Goal: Information Seeking & Learning: Find specific fact

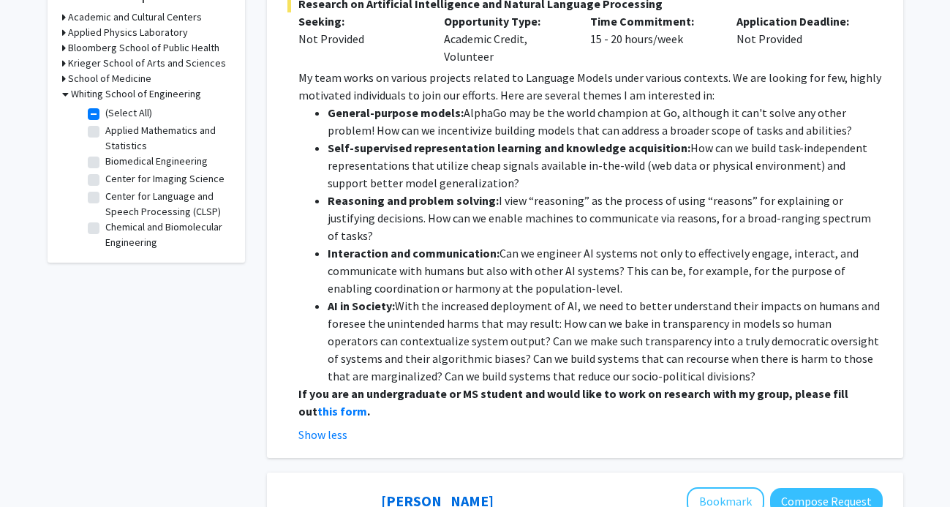
scroll to position [515, 0]
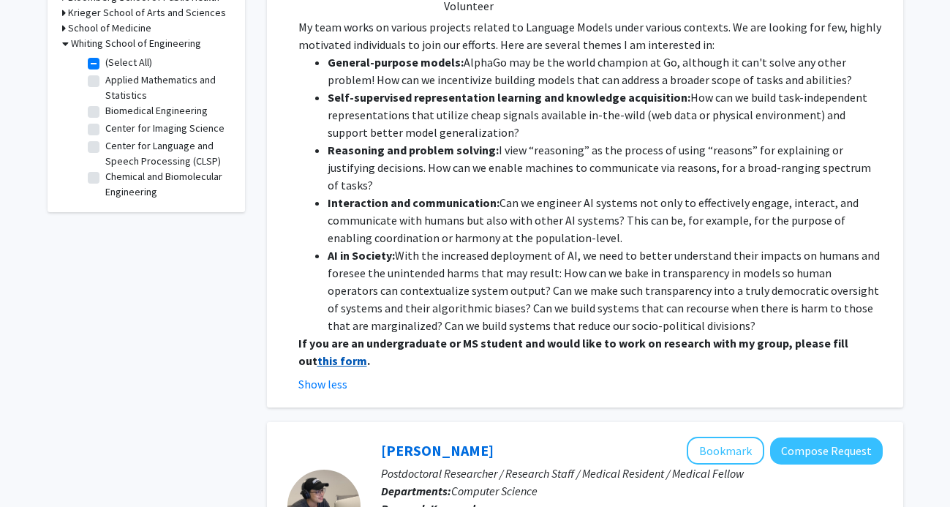
click at [319, 353] on strong "this form" at bounding box center [342, 360] width 50 height 15
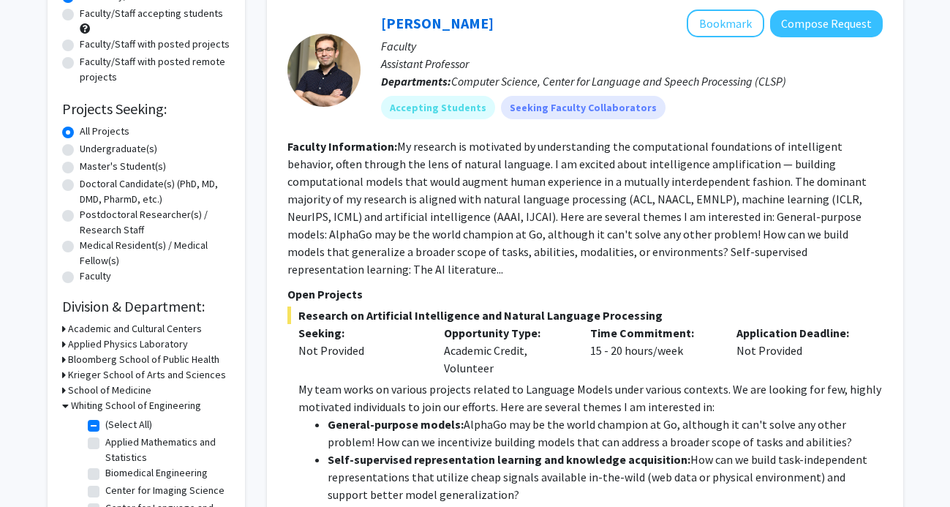
scroll to position [0, 0]
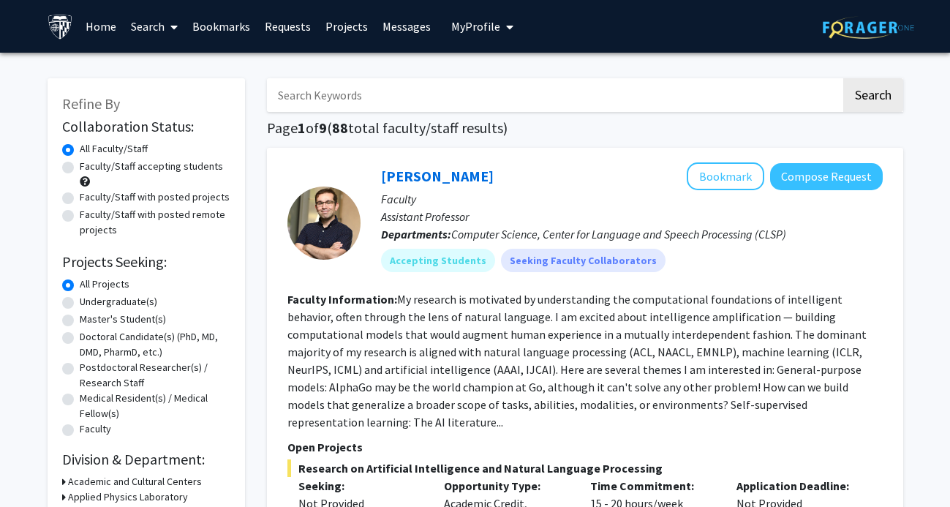
click at [360, 105] on input "Search Keywords" at bounding box center [554, 95] width 574 height 34
type input "h"
type input "[PERSON_NAME] medicine"
click at [843, 78] on button "Search" at bounding box center [873, 95] width 60 height 34
checkbox input "false"
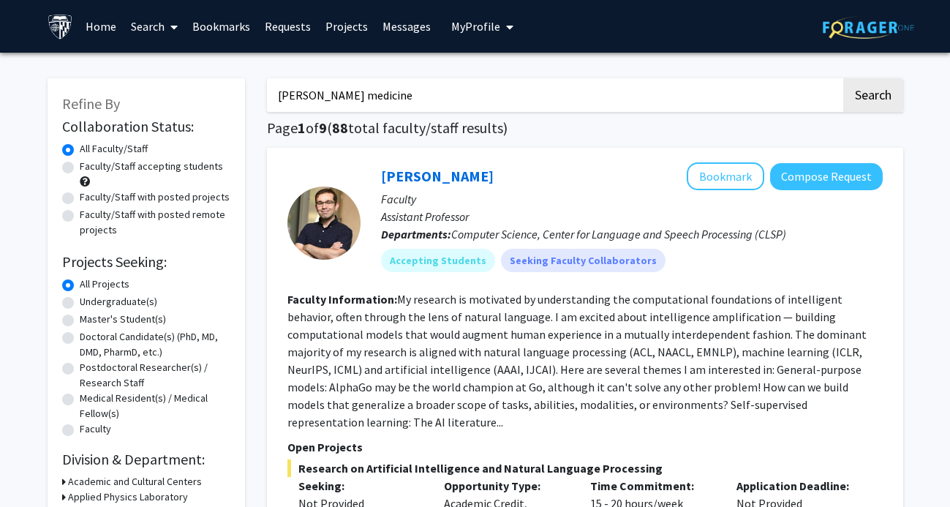
checkbox input "false"
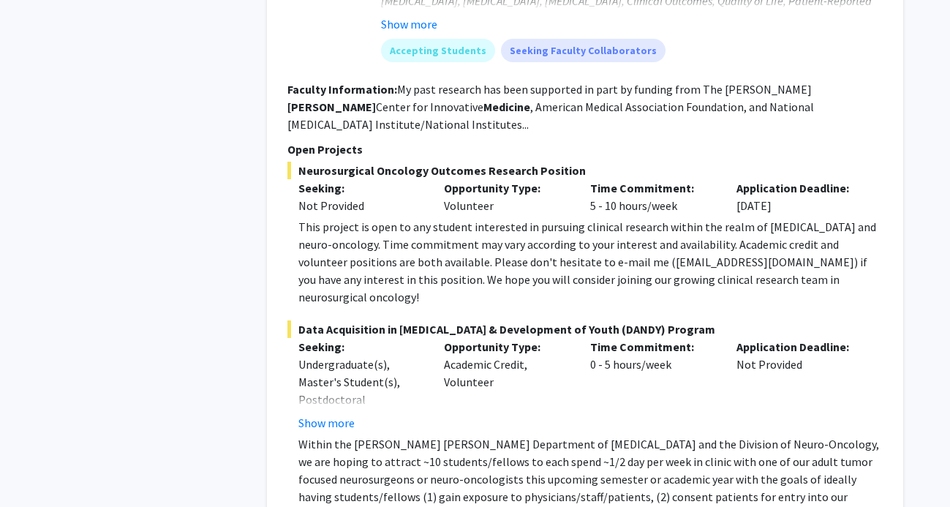
scroll to position [2716, 0]
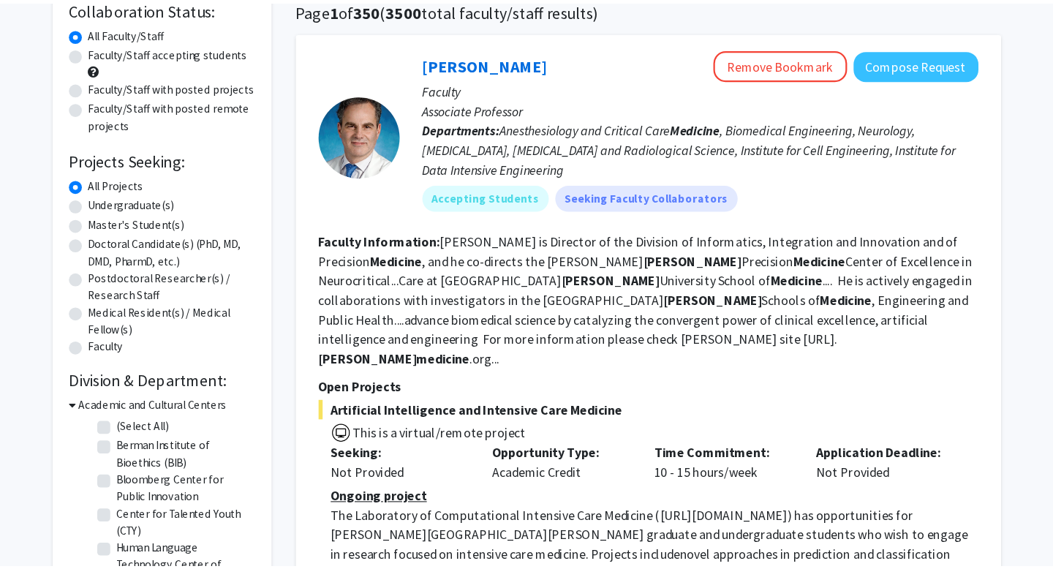
scroll to position [0, 0]
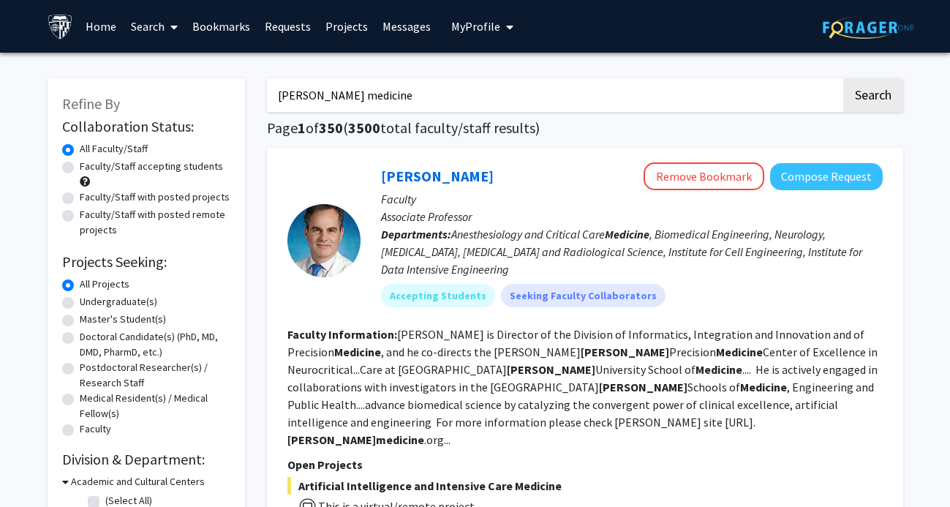
drag, startPoint x: 311, startPoint y: 90, endPoint x: 235, endPoint y: 85, distance: 76.2
click at [843, 78] on button "Search" at bounding box center [873, 95] width 60 height 34
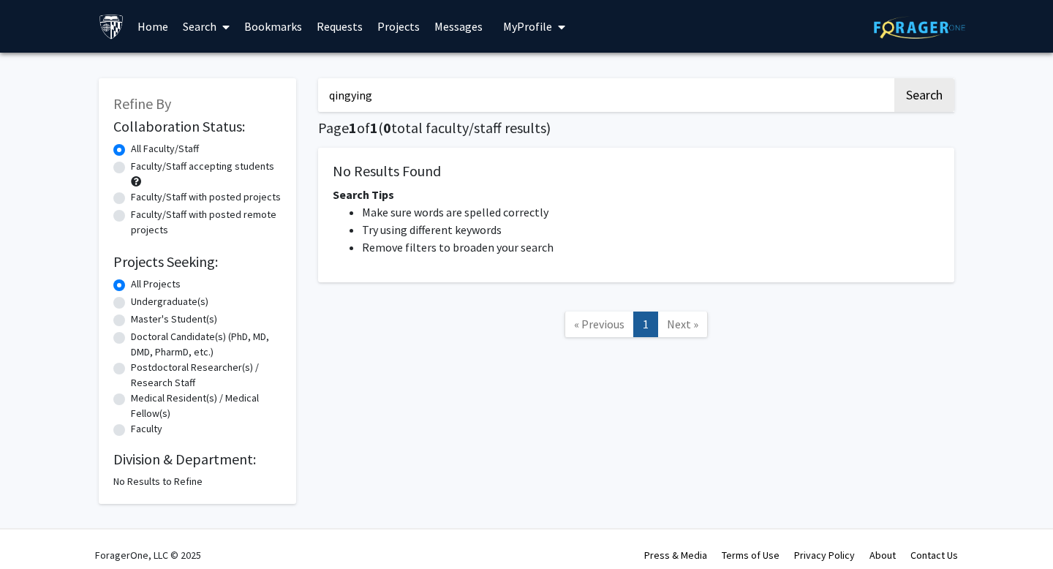
click at [384, 104] on input "qingying" at bounding box center [605, 95] width 574 height 34
click at [894, 78] on button "Search" at bounding box center [924, 95] width 60 height 34
paste input "[PERSON_NAME]"
click at [894, 78] on button "Search" at bounding box center [924, 95] width 60 height 34
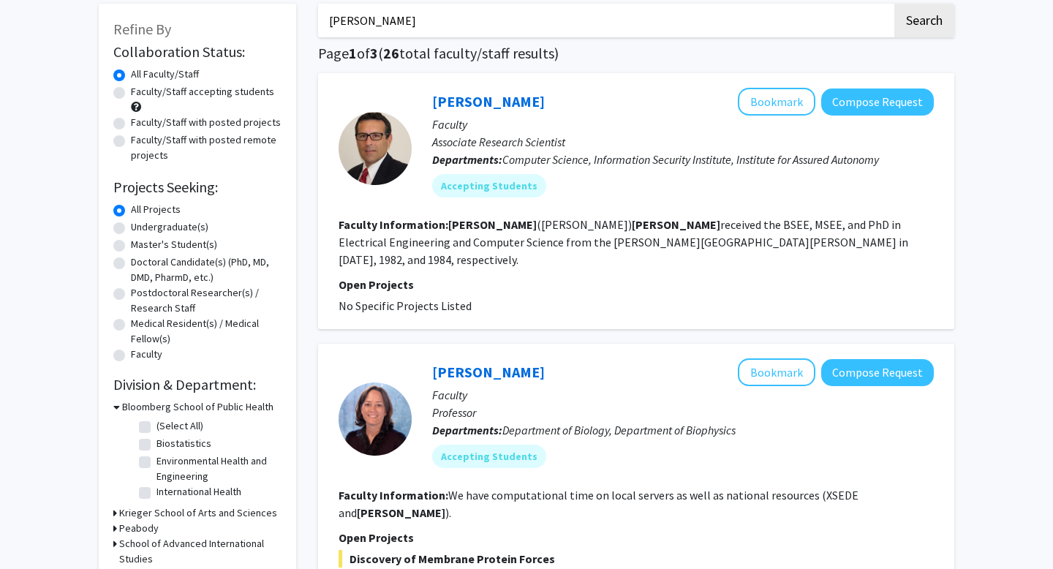
scroll to position [48, 0]
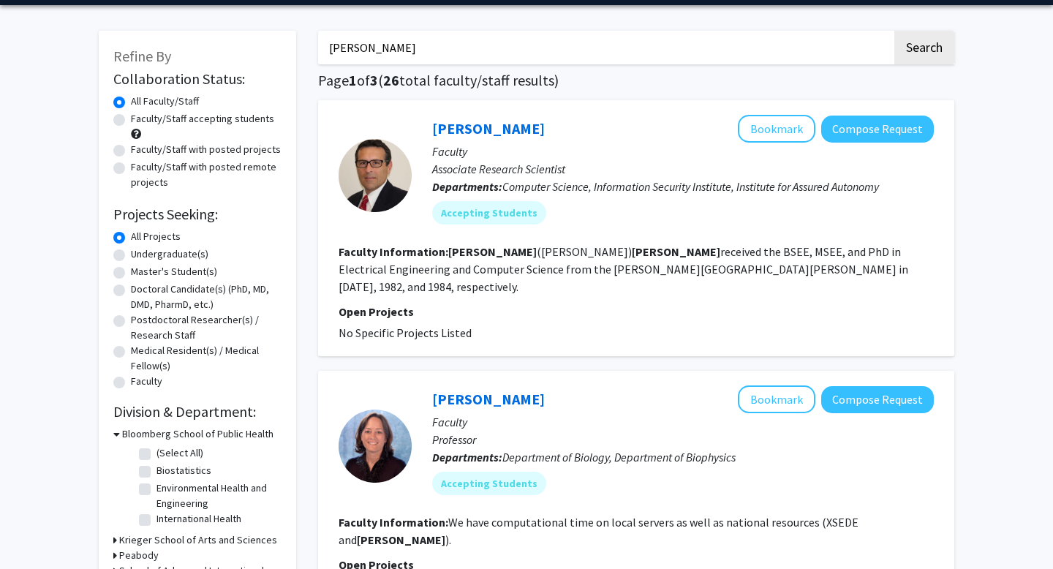
type input "qingying"
